Goal: Find specific page/section: Find specific page/section

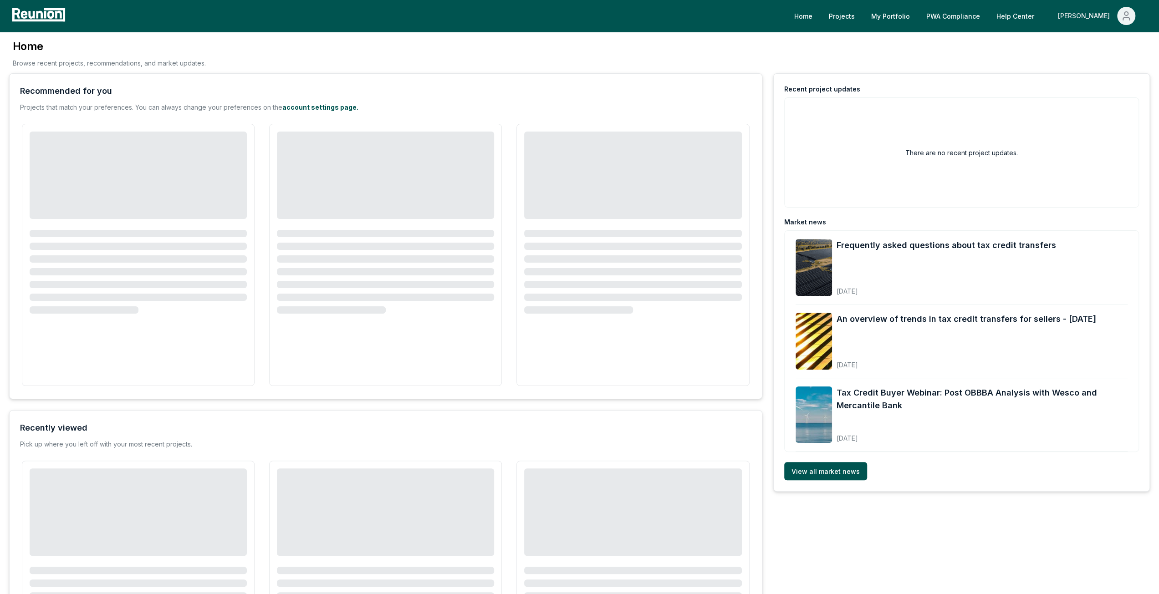
click at [1106, 14] on div "[PERSON_NAME]" at bounding box center [1086, 16] width 56 height 18
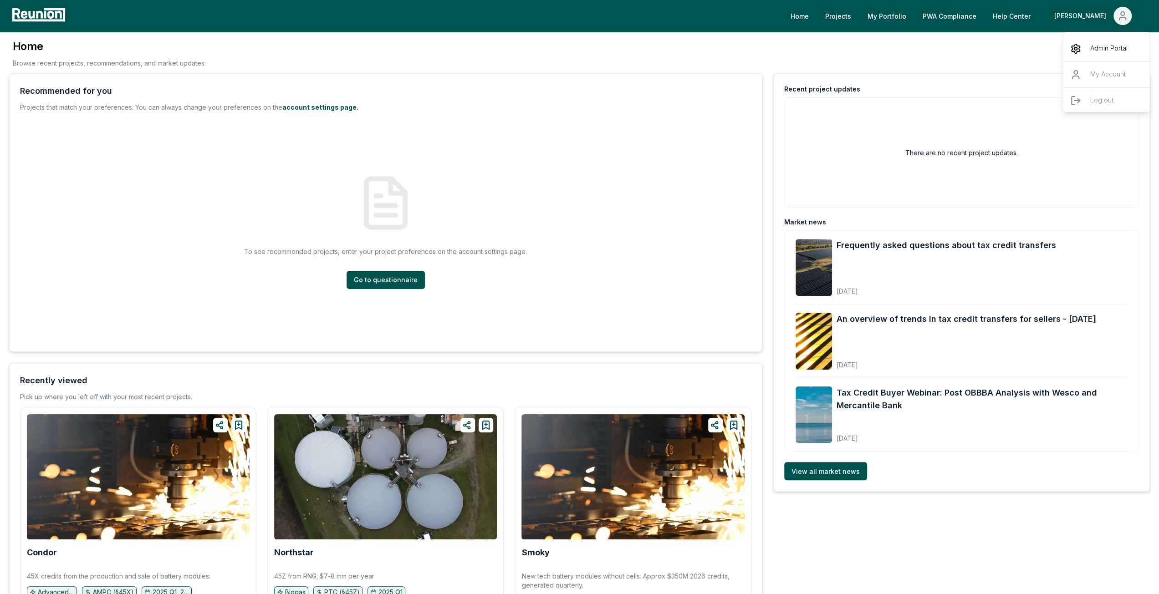
click at [1087, 41] on div "Admin Portal" at bounding box center [1106, 49] width 87 height 26
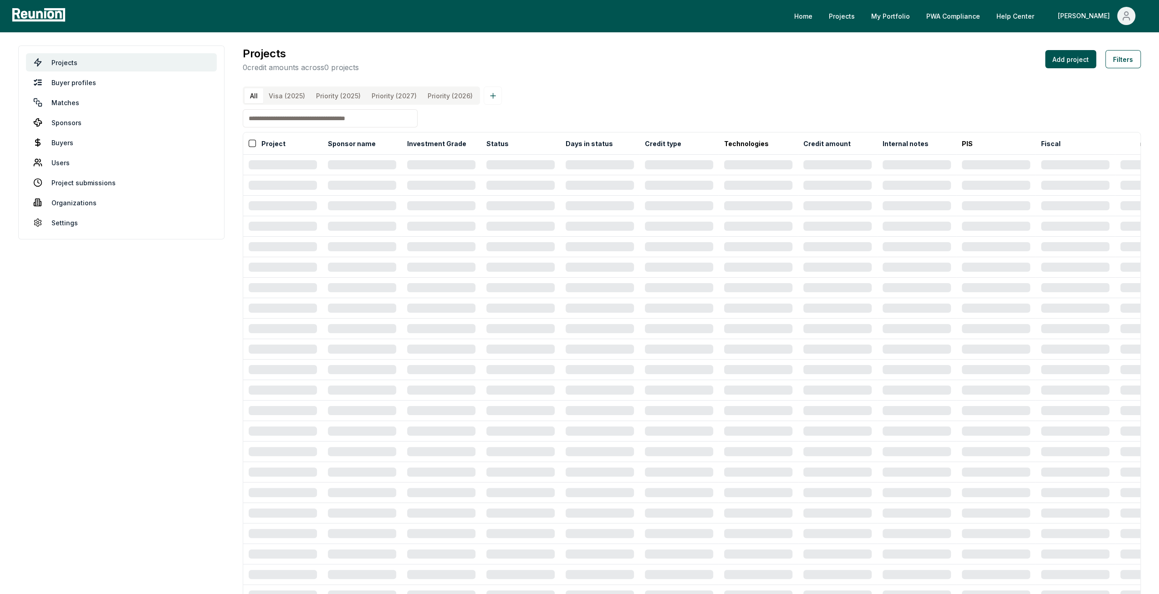
click at [285, 128] on input at bounding box center [330, 118] width 175 height 18
type input "******"
